Goal: Find specific page/section: Find specific page/section

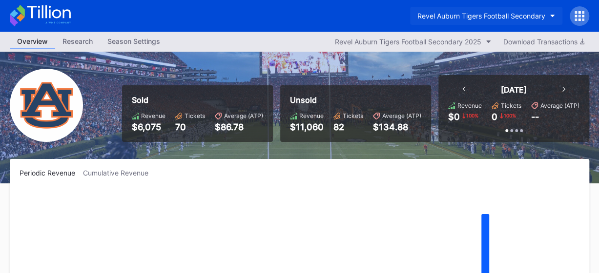
click at [549, 13] on button "Revel Auburn Tigers Football Secondary" at bounding box center [486, 16] width 152 height 18
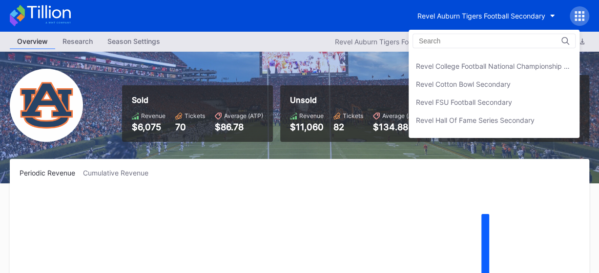
scroll to position [144, 0]
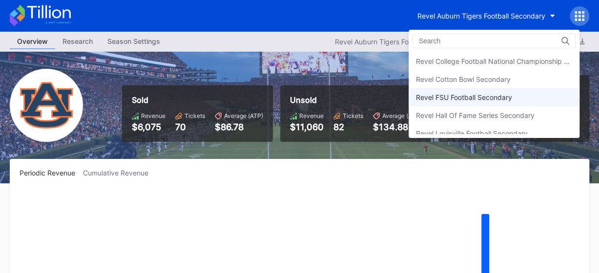
click at [471, 93] on div "Revel FSU Football Secondary" at bounding box center [464, 97] width 96 height 8
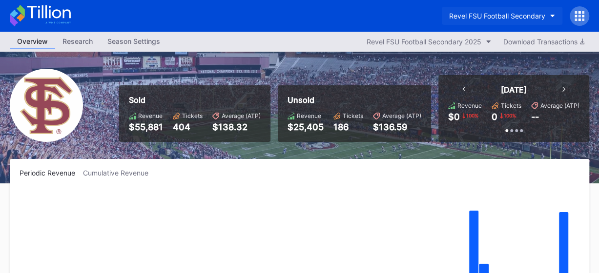
click at [550, 16] on icon "button" at bounding box center [552, 16] width 5 height 3
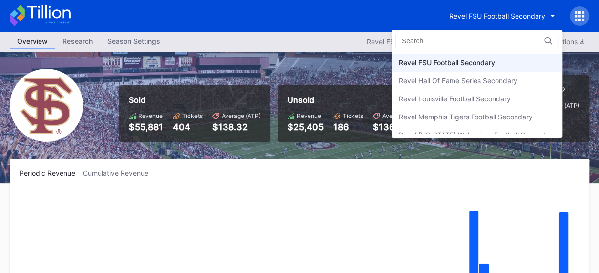
scroll to position [198, 0]
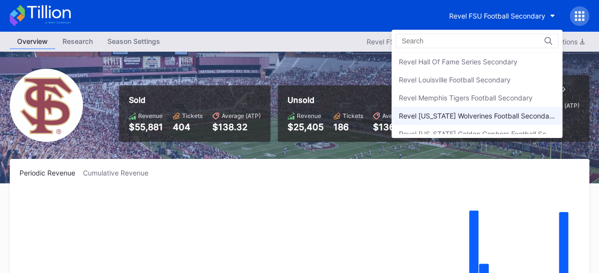
click at [464, 108] on div "Revel [US_STATE] Wolverines Football Secondary" at bounding box center [476, 116] width 171 height 18
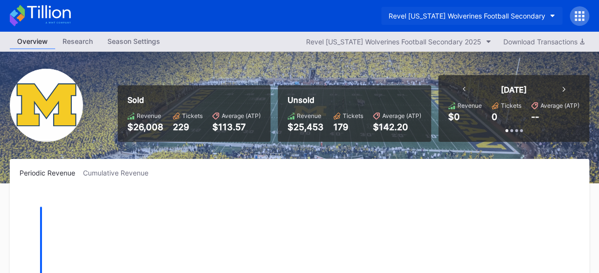
click at [553, 14] on button "Revel [US_STATE] Wolverines Football Secondary" at bounding box center [471, 16] width 181 height 18
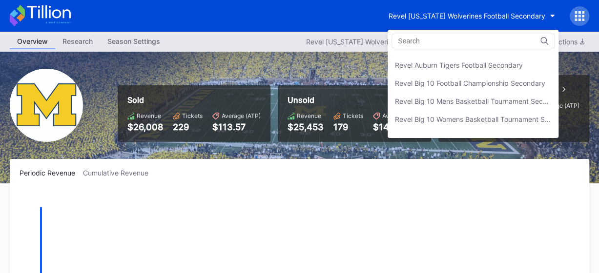
scroll to position [30, 0]
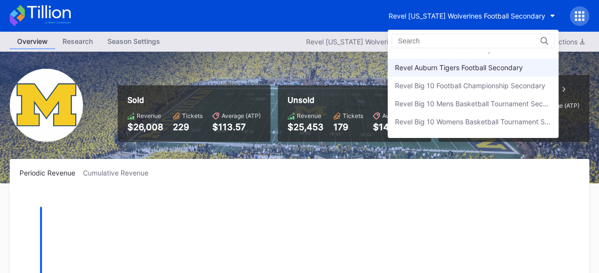
click at [509, 59] on div "Revel Auburn Tigers Football Secondary" at bounding box center [472, 68] width 171 height 18
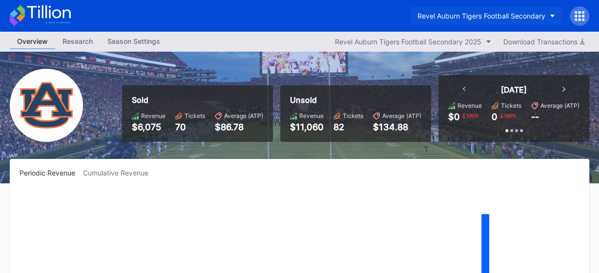
click at [552, 16] on icon "button" at bounding box center [552, 16] width 5 height 3
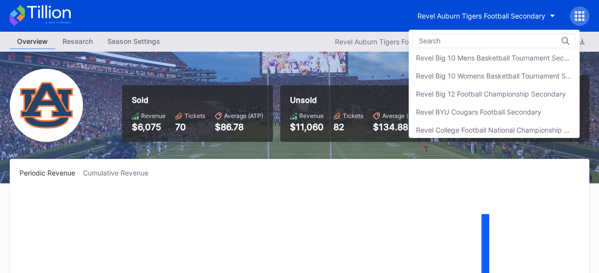
scroll to position [129, 0]
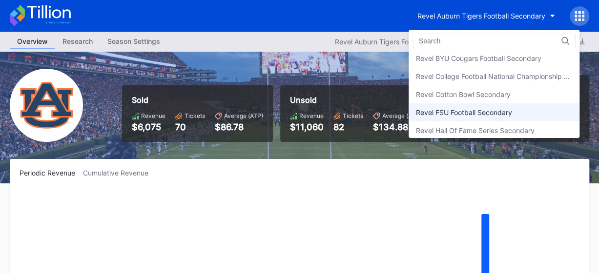
click at [502, 113] on div "Revel FSU Football Secondary" at bounding box center [464, 112] width 96 height 8
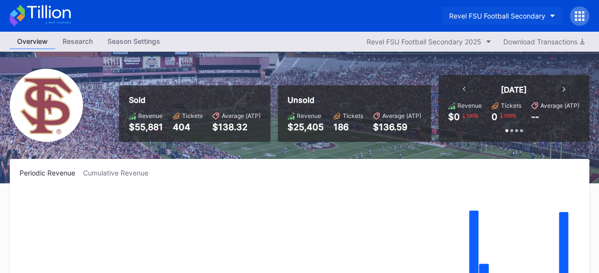
click at [552, 17] on icon "button" at bounding box center [552, 16] width 5 height 3
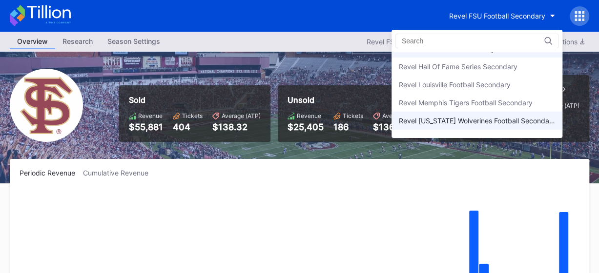
scroll to position [201, 0]
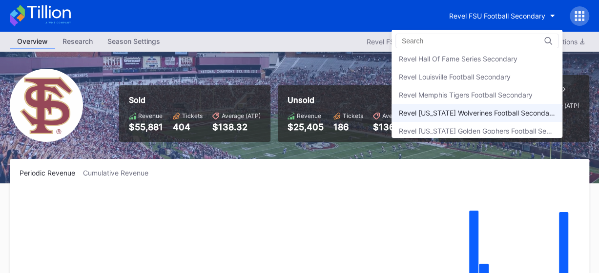
click at [485, 110] on div "Revel [US_STATE] Wolverines Football Secondary" at bounding box center [477, 113] width 156 height 8
